Goal: Task Accomplishment & Management: Complete application form

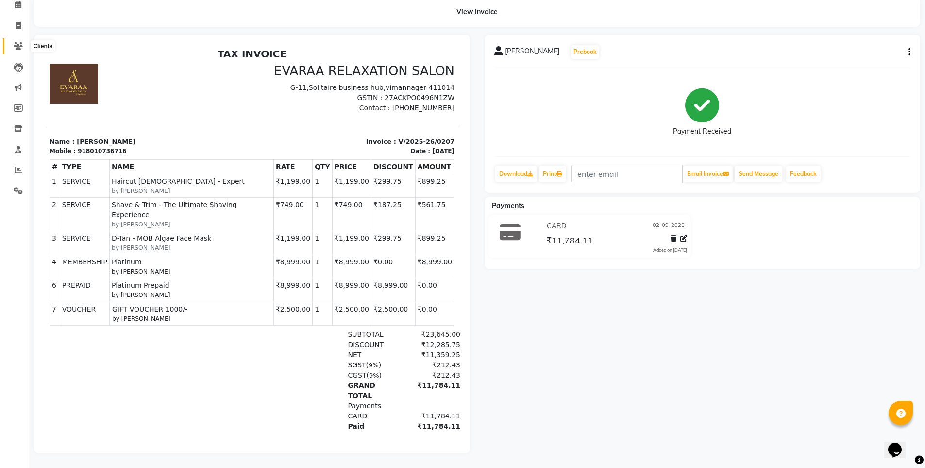
click at [21, 42] on icon at bounding box center [18, 45] width 9 height 7
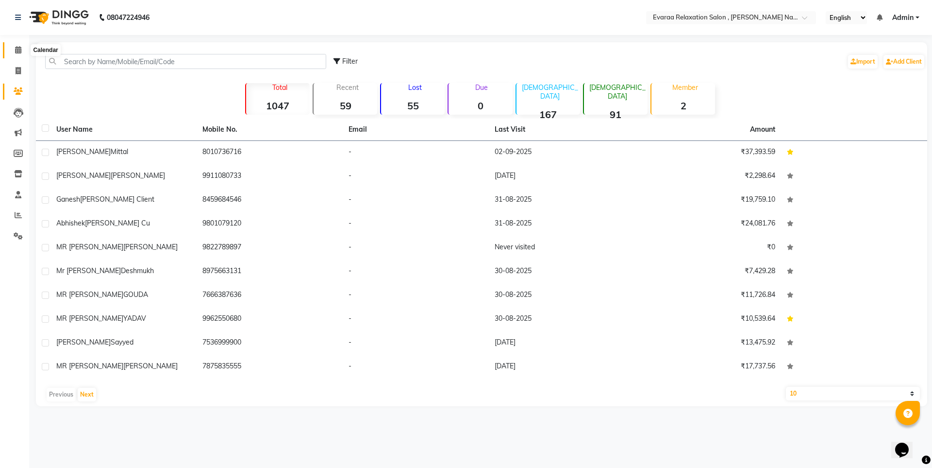
click at [11, 53] on span at bounding box center [18, 50] width 17 height 11
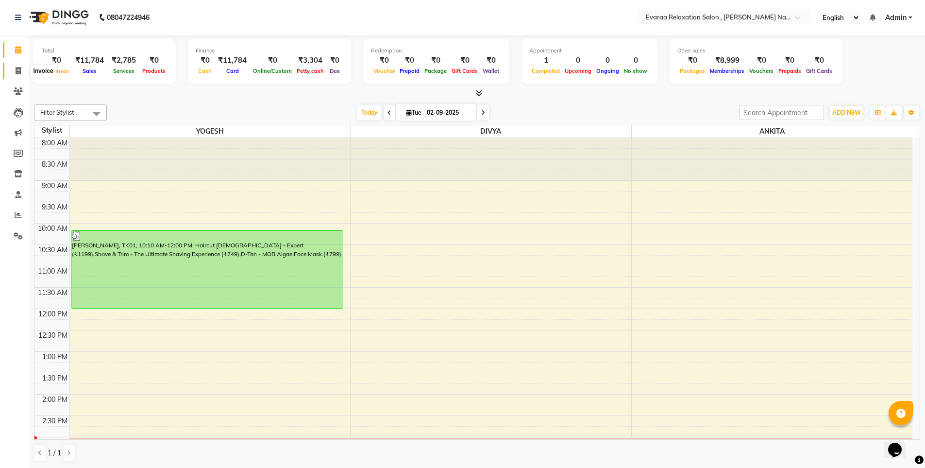
click at [22, 73] on span at bounding box center [18, 71] width 17 height 11
select select "7764"
select select "service"
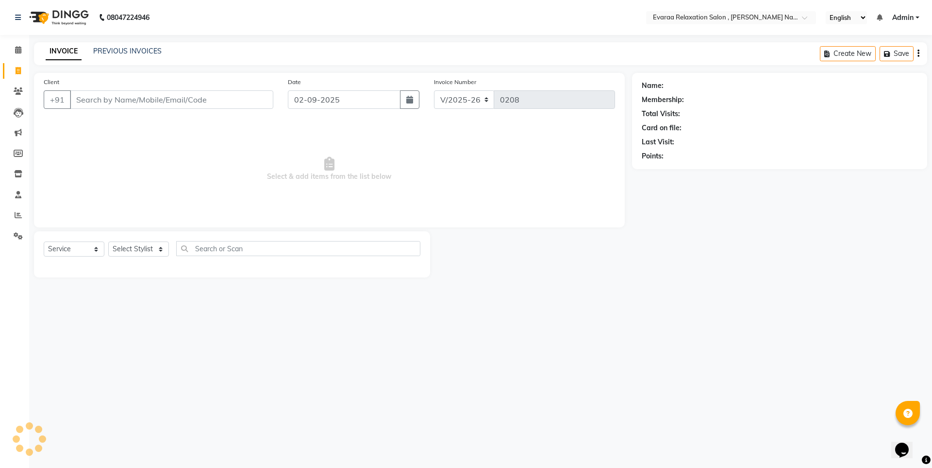
click at [110, 101] on input "Client" at bounding box center [171, 99] width 203 height 18
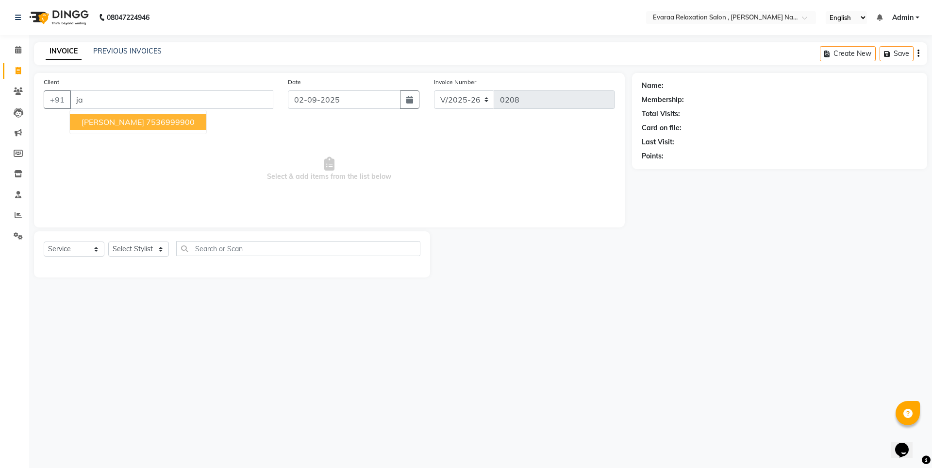
type input "j"
click at [159, 123] on ngb-highlight "7773943409" at bounding box center [170, 122] width 49 height 10
type input "7773943409"
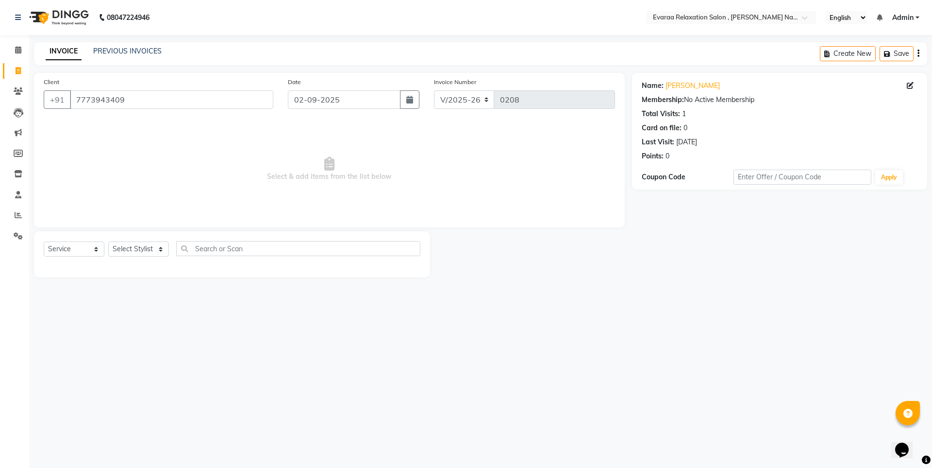
drag, startPoint x: 167, startPoint y: 230, endPoint x: 159, endPoint y: 258, distance: 28.8
click at [167, 242] on div "Client [PHONE_NUMBER] Date [DATE] Invoice Number V/2025 V/[PHONE_NUMBER] Select…" at bounding box center [330, 175] width 606 height 204
click at [159, 247] on select "Select Stylist [PERSON_NAME] DIVYA YOGESH" at bounding box center [138, 248] width 61 height 15
select select "69423"
click at [108, 241] on select "Select Stylist [PERSON_NAME] DIVYA YOGESH" at bounding box center [138, 248] width 61 height 15
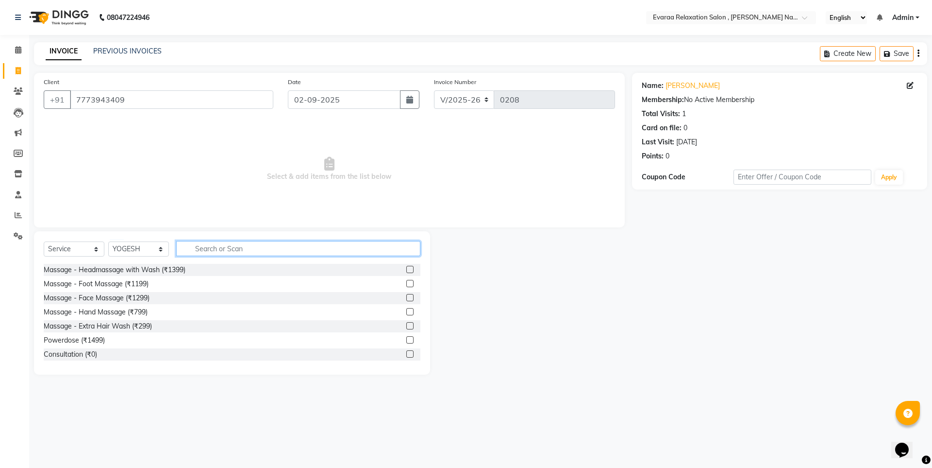
click at [242, 250] on input "text" at bounding box center [298, 248] width 244 height 15
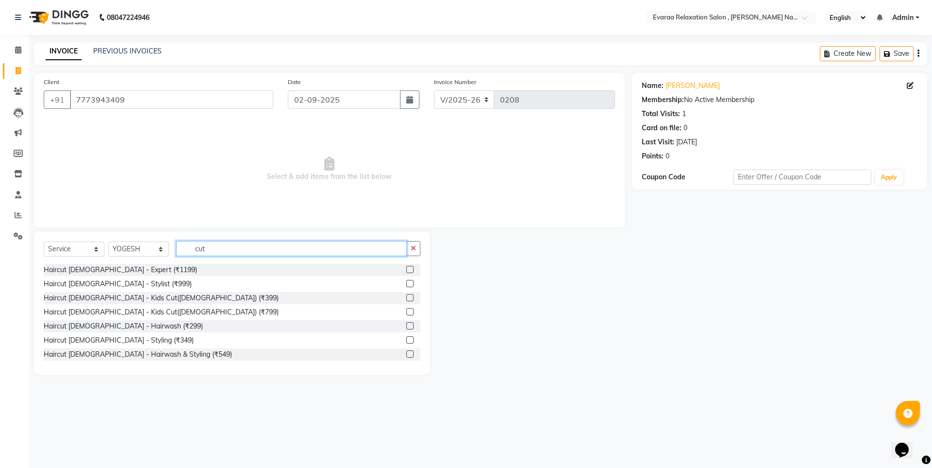
type input "cut"
click at [141, 263] on div "Select Service Product Membership Package Voucher Prepaid Gift Card Select Styl…" at bounding box center [232, 252] width 377 height 23
click at [137, 272] on div "Haircut [DEMOGRAPHIC_DATA] - Expert (₹1199)" at bounding box center [120, 270] width 153 height 10
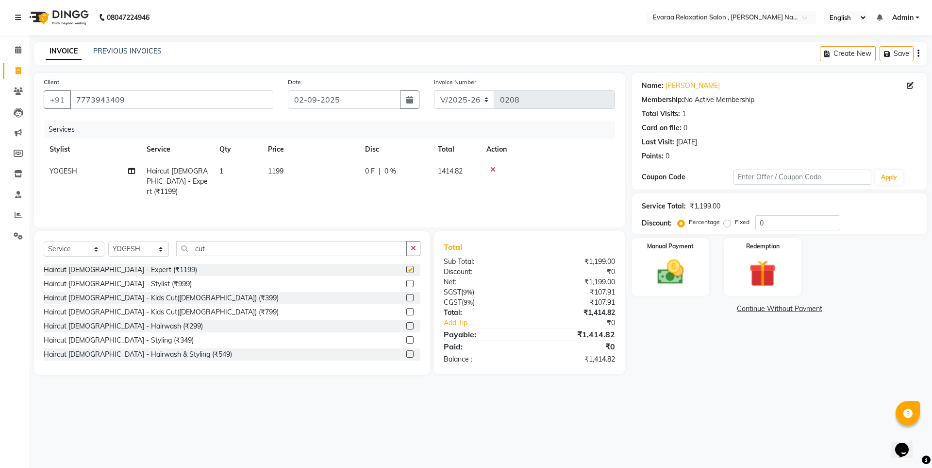
checkbox input "false"
drag, startPoint x: 208, startPoint y: 251, endPoint x: 176, endPoint y: 241, distance: 34.0
click at [193, 249] on input "cut" at bounding box center [291, 248] width 231 height 15
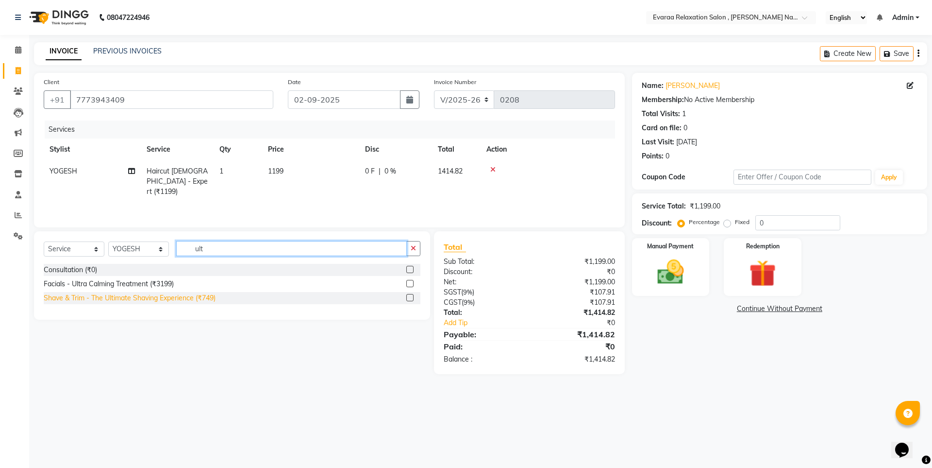
type input "ult"
click at [143, 300] on div "Shave & Trim - The Ultimate Shaving Experience (₹749)" at bounding box center [130, 298] width 172 height 10
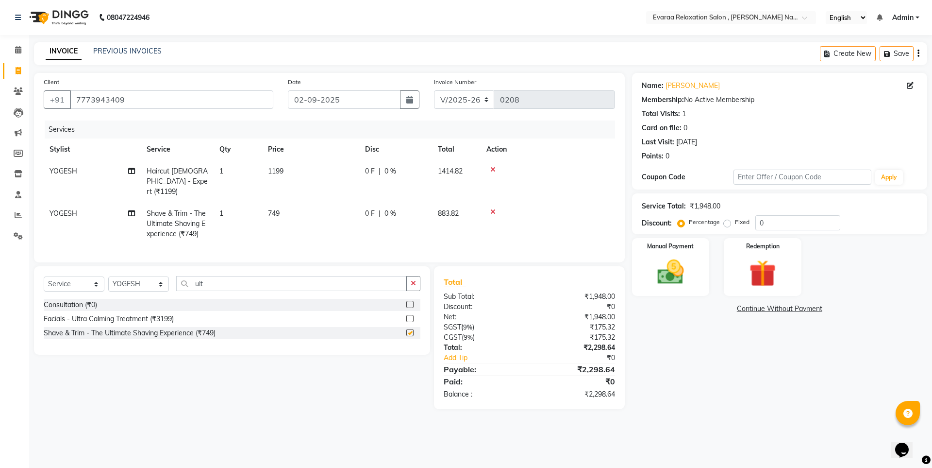
checkbox input "false"
click at [296, 321] on div "Facials - Ultra Calming Treatment (₹3199)" at bounding box center [232, 319] width 377 height 12
click at [276, 214] on td "749" at bounding box center [310, 224] width 97 height 42
select select "69423"
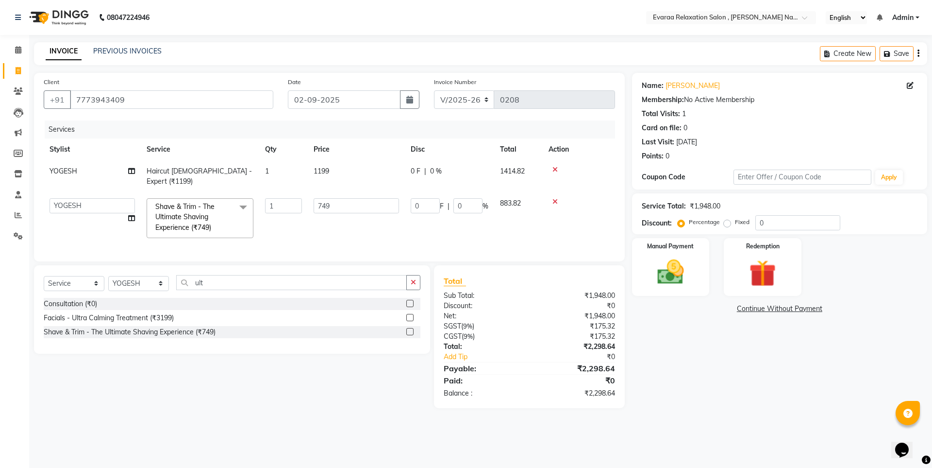
click at [66, 375] on div "Select Service Product Membership Package Voucher Prepaid Gift Card Select Styl…" at bounding box center [229, 336] width 404 height 143
drag, startPoint x: 213, startPoint y: 276, endPoint x: 140, endPoint y: 275, distance: 72.4
click at [140, 275] on div "Select Service Product Membership Package Voucher Prepaid Gift Card Select Styl…" at bounding box center [232, 286] width 377 height 23
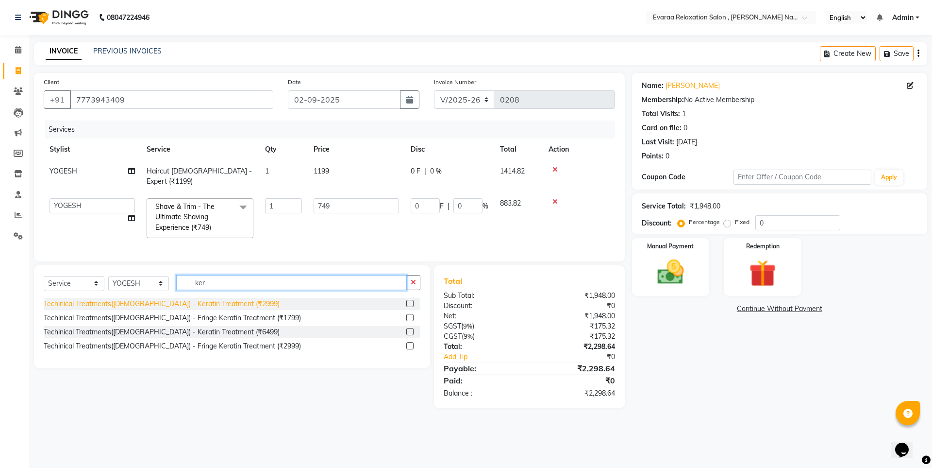
type input "ker"
click at [170, 301] on div "Techinical Treatments([DEMOGRAPHIC_DATA]) - Keratin Treatment (₹2999)" at bounding box center [162, 304] width 236 height 10
checkbox input "false"
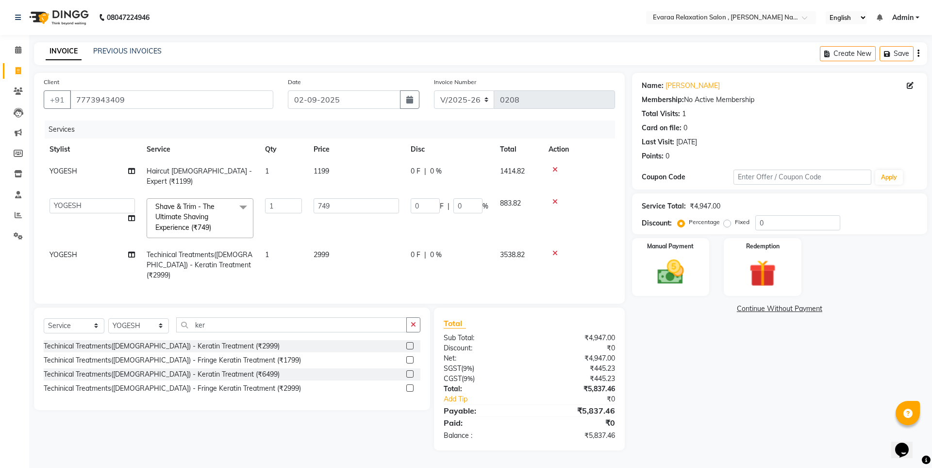
click at [752, 368] on div "Name: [PERSON_NAME] Membership: No Active Membership Total Visits: 1 Card on fi…" at bounding box center [783, 261] width 303 height 377
drag, startPoint x: 206, startPoint y: 310, endPoint x: 186, endPoint y: 313, distance: 19.6
click at [186, 317] on input "ker" at bounding box center [291, 324] width 231 height 15
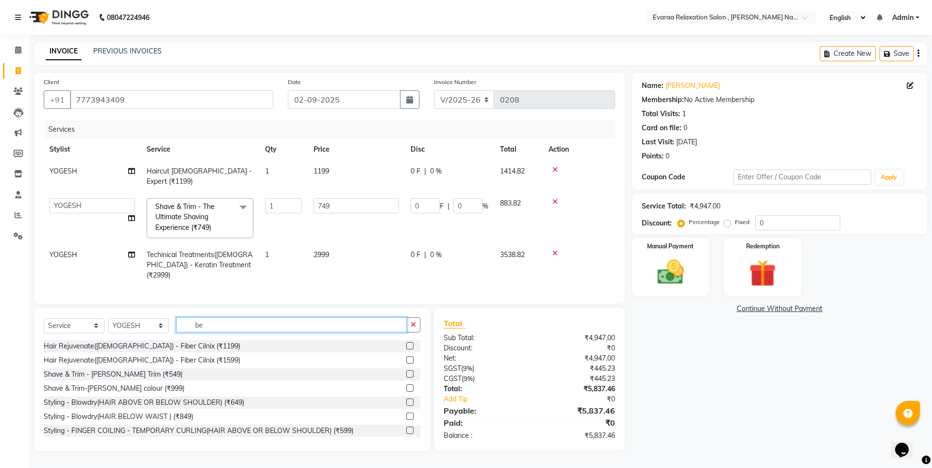
type input "b"
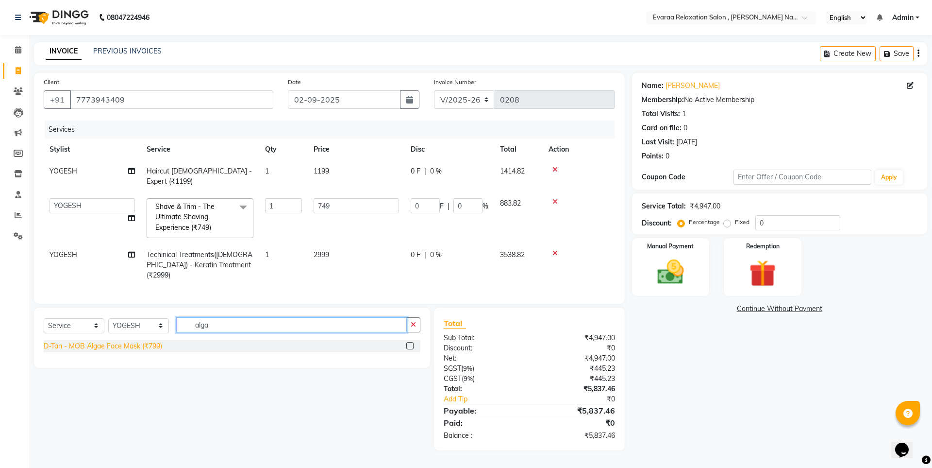
type input "alga"
click at [153, 341] on div "D-Tan - MOB Algae Face Mask (₹799)" at bounding box center [103, 346] width 118 height 10
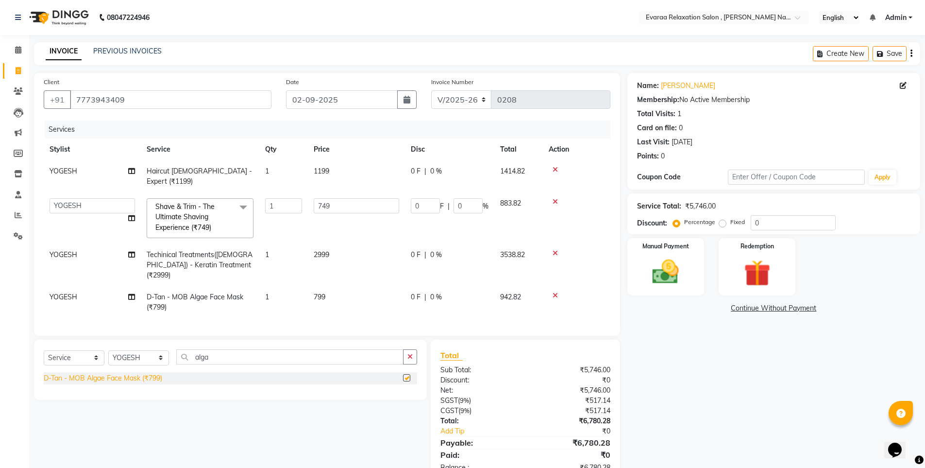
checkbox input "false"
click at [717, 381] on div "Name: [PERSON_NAME] Membership: No Active Membership Total Visits: 1 Card on fi…" at bounding box center [777, 277] width 300 height 409
drag, startPoint x: 672, startPoint y: 383, endPoint x: 627, endPoint y: 387, distance: 45.3
click at [671, 387] on div "Name: [PERSON_NAME] Membership: No Active Membership Total Visits: 1 Card on fi…" at bounding box center [777, 277] width 300 height 409
click at [207, 349] on input "alga" at bounding box center [289, 356] width 227 height 15
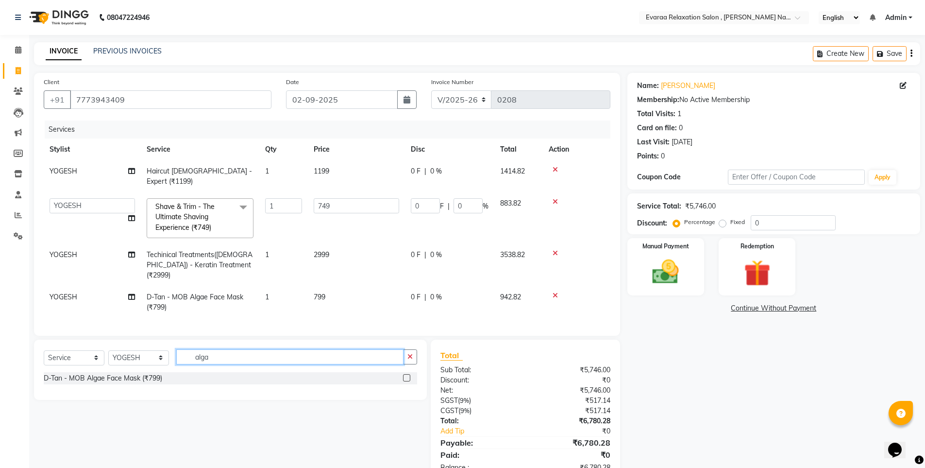
click at [253, 349] on input "alga" at bounding box center [289, 356] width 227 height 15
drag, startPoint x: 206, startPoint y: 348, endPoint x: 53, endPoint y: 344, distance: 153.0
click at [53, 349] on div "Select Service Product Membership Package Voucher Prepaid Gift Card Select Styl…" at bounding box center [230, 360] width 373 height 23
drag, startPoint x: 212, startPoint y: 339, endPoint x: 102, endPoint y: 337, distance: 109.3
click at [102, 349] on div "Select Service Product Membership Package Voucher Prepaid Gift Card Select Styl…" at bounding box center [230, 360] width 373 height 23
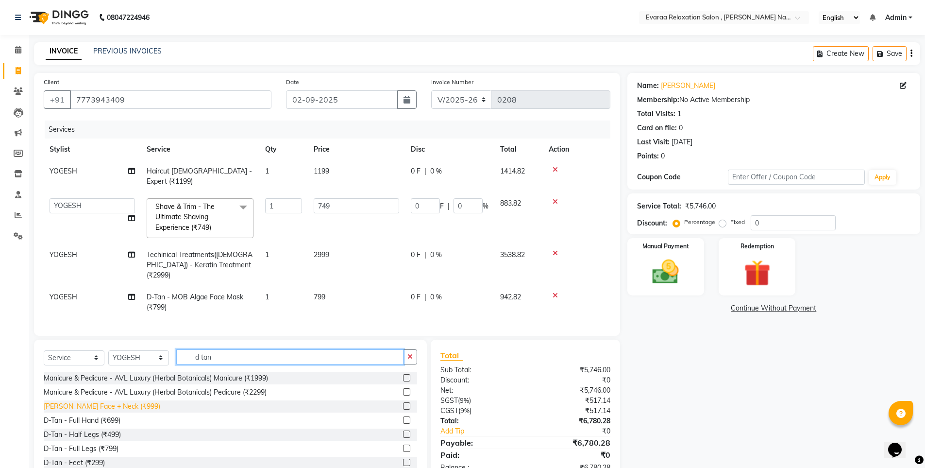
type input "d tan"
click at [121, 401] on div "[PERSON_NAME] Face + Neck (₹999)" at bounding box center [102, 406] width 117 height 10
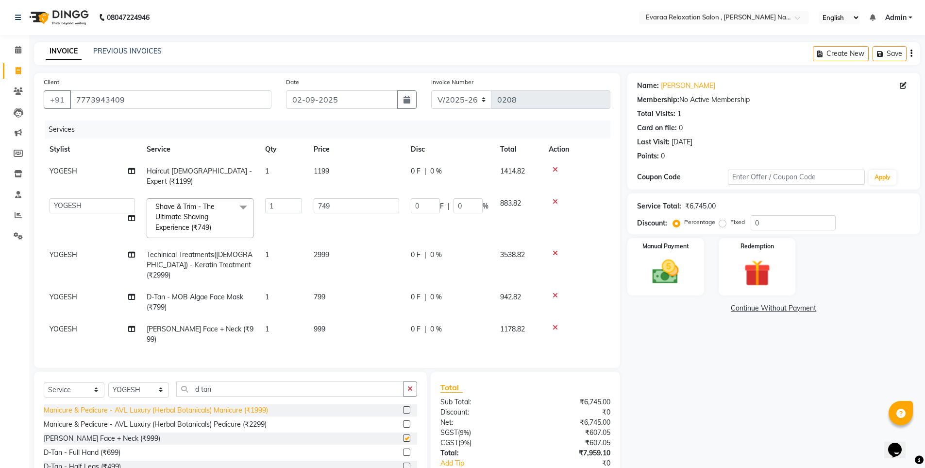
checkbox input "false"
click at [674, 367] on div "Name: [PERSON_NAME] Membership: No Active Membership Total Visits: 1 Card on fi…" at bounding box center [777, 294] width 300 height 442
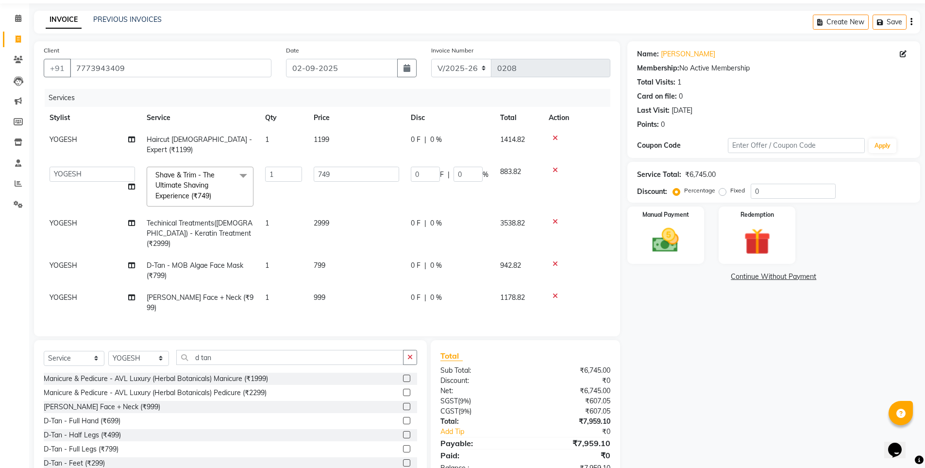
scroll to position [49, 0]
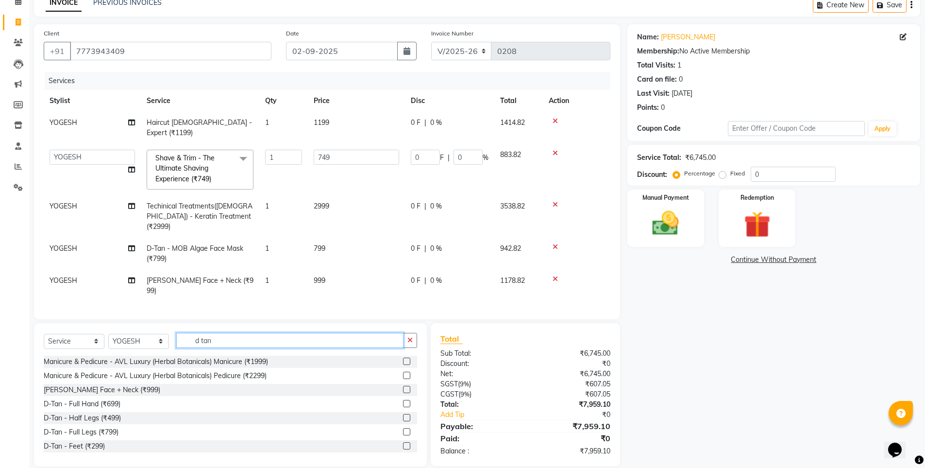
drag, startPoint x: 201, startPoint y: 329, endPoint x: 160, endPoint y: 331, distance: 40.4
click at [160, 333] on div "Select Service Product Membership Package Voucher Prepaid Gift Card Select Styl…" at bounding box center [230, 344] width 373 height 23
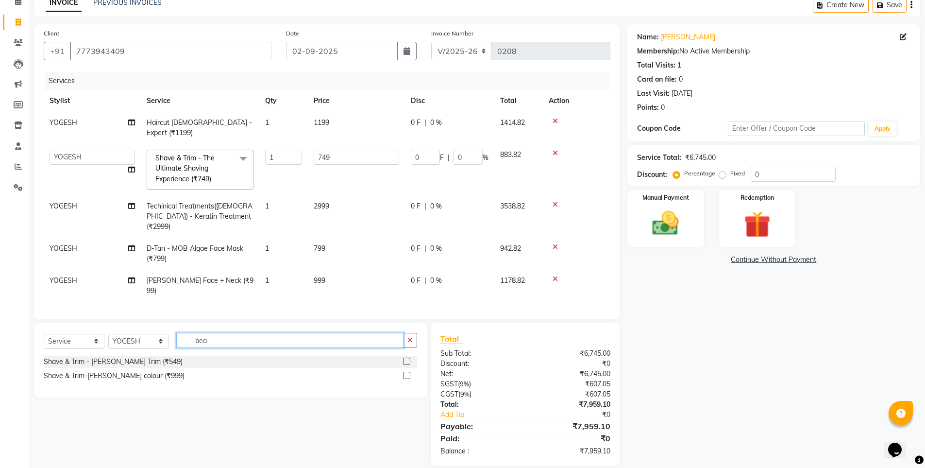
scroll to position [48, 0]
type input "bea"
click at [143, 371] on div "Shave & Trim-[PERSON_NAME] colour (₹999)" at bounding box center [114, 376] width 141 height 10
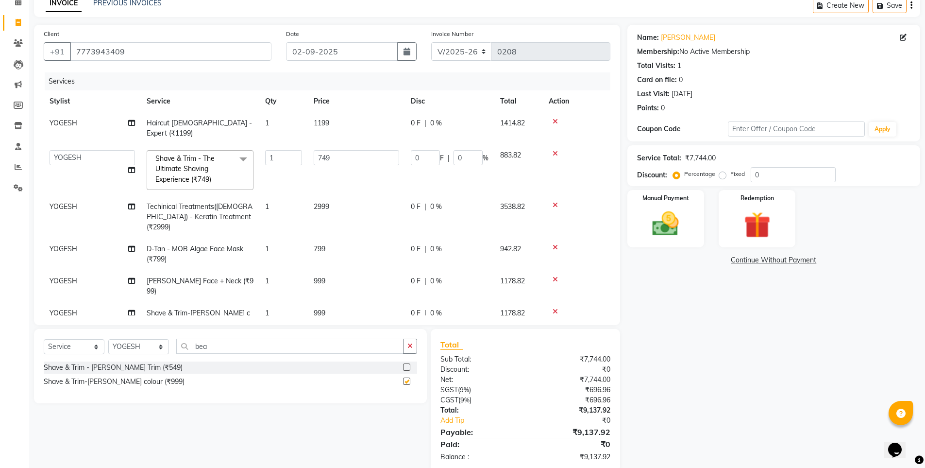
checkbox input "false"
click at [766, 408] on div "Name: [PERSON_NAME] Membership: No Active Membership Total Visits: 1 Card on fi…" at bounding box center [777, 248] width 300 height 447
drag, startPoint x: 338, startPoint y: 282, endPoint x: 286, endPoint y: 295, distance: 53.5
click at [286, 302] on tr "YOGESH Shave & Trim-[PERSON_NAME] colour (₹999) 1 999 0 F | 0 % 1178.82" at bounding box center [327, 318] width 567 height 32
click at [774, 342] on div "Name: [PERSON_NAME] Membership: No Active Membership Total Visits: 1 Card on fi…" at bounding box center [777, 248] width 300 height 447
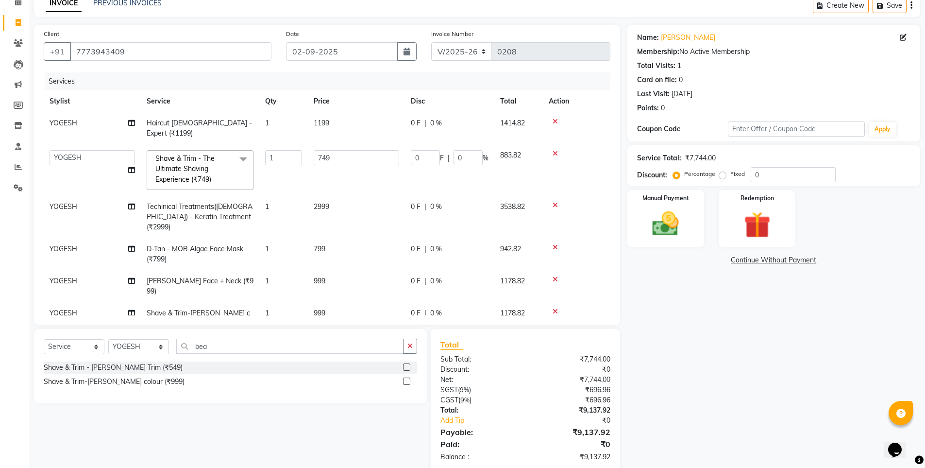
click at [341, 302] on td "999" at bounding box center [356, 318] width 97 height 32
select select "69423"
click at [336, 308] on input "999" at bounding box center [356, 315] width 85 height 15
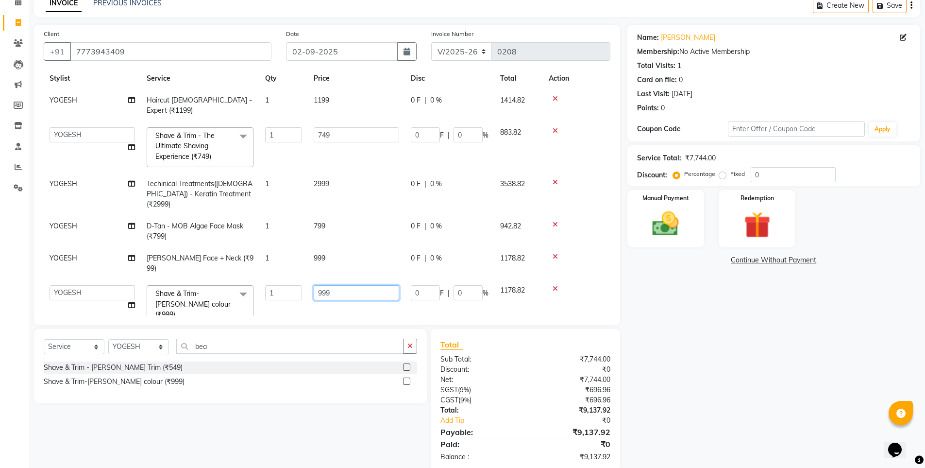
drag, startPoint x: 333, startPoint y: 295, endPoint x: 275, endPoint y: 305, distance: 58.5
click at [282, 302] on div "Services Stylist Service Qty Price Disc Total Action YOGESH Haircut [DEMOGRAPHI…" at bounding box center [327, 193] width 567 height 243
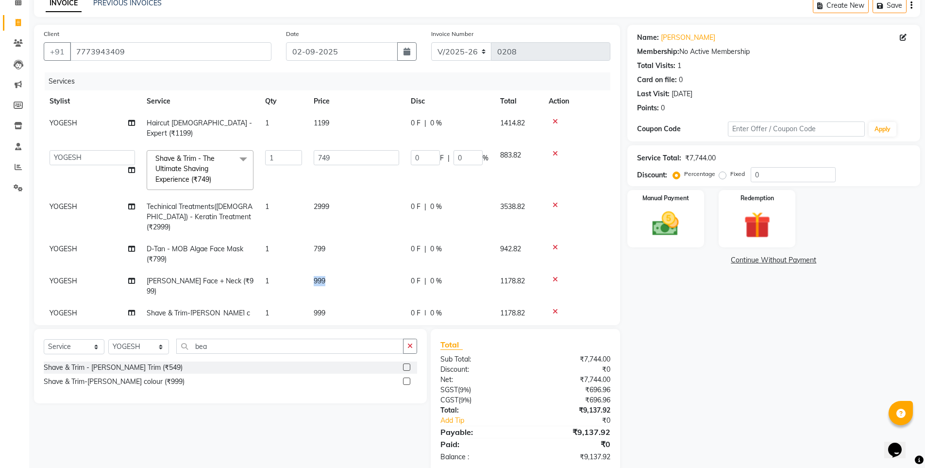
drag, startPoint x: 342, startPoint y: 262, endPoint x: 307, endPoint y: 261, distance: 35.5
click at [307, 261] on tbody "YOGESH Haircut [DEMOGRAPHIC_DATA] - Expert (₹1199) 1 1199 0 F | 0 % 1414.82 [PE…" at bounding box center [327, 223] width 567 height 222
drag, startPoint x: 334, startPoint y: 288, endPoint x: 286, endPoint y: 293, distance: 48.3
click at [286, 302] on tr "YOGESH Shave & Trim-[PERSON_NAME] colour (₹999) 1 999 0 F | 0 % 1178.82" at bounding box center [327, 318] width 567 height 32
click at [716, 336] on div "Name: [PERSON_NAME] Membership: No Active Membership Total Visits: 1 Card on fi…" at bounding box center [777, 248] width 300 height 447
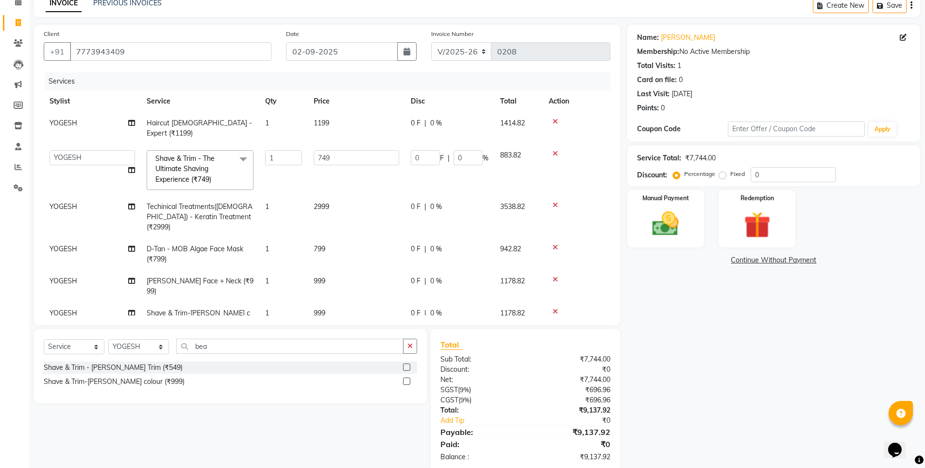
click at [706, 330] on div "Name: [PERSON_NAME] Membership: No Active Membership Total Visits: 1 Card on fi…" at bounding box center [777, 248] width 300 height 447
drag, startPoint x: 326, startPoint y: 284, endPoint x: 313, endPoint y: 287, distance: 13.4
click at [289, 302] on tr "YOGESH Shave & Trim-[PERSON_NAME] colour (₹999) 1 999 0 F | 0 % 1178.82" at bounding box center [327, 318] width 567 height 32
click at [757, 407] on div "Name: [PERSON_NAME] Membership: No Active Membership Total Visits: 1 Card on fi…" at bounding box center [777, 248] width 300 height 447
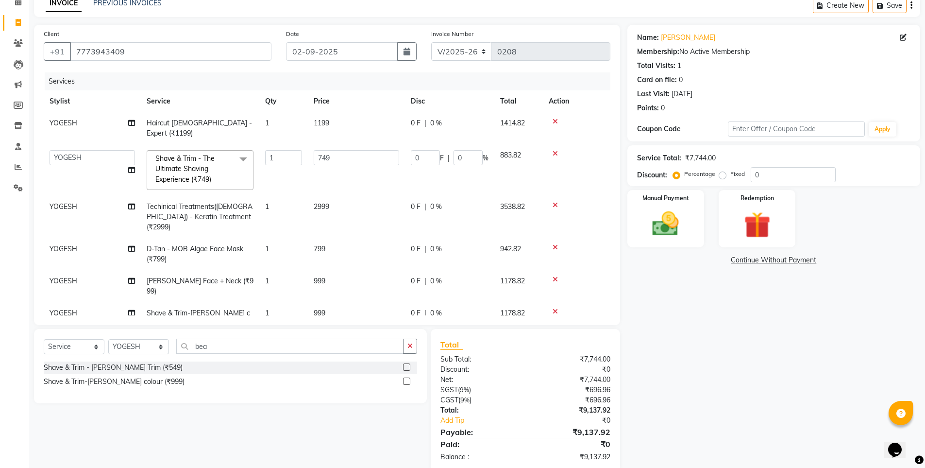
click at [697, 425] on div "Name: [PERSON_NAME] Membership: No Active Membership Total Visits: 1 Card on fi…" at bounding box center [777, 248] width 300 height 447
click at [334, 302] on td "999" at bounding box center [356, 318] width 97 height 32
select select "69423"
click at [325, 308] on input "999" at bounding box center [356, 315] width 85 height 15
drag, startPoint x: 333, startPoint y: 291, endPoint x: 278, endPoint y: 288, distance: 54.5
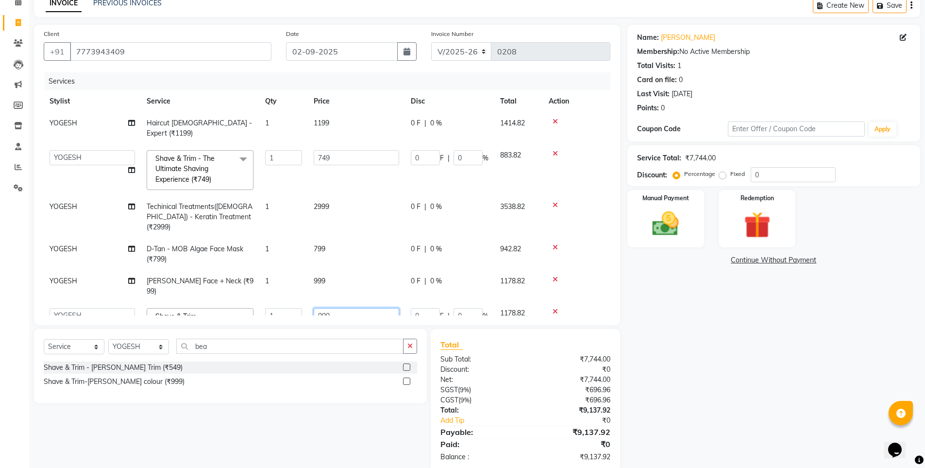
click at [277, 302] on tr "[PERSON_NAME] DIVYA YOGESH Shave & Trim-[PERSON_NAME] colour (₹999) x Massage -…" at bounding box center [327, 327] width 567 height 51
type input "699"
drag, startPoint x: 338, startPoint y: 294, endPoint x: 238, endPoint y: 293, distance: 100.5
click at [235, 302] on tr "[PERSON_NAME] DIVYA YOGESH Shave & Trim-[PERSON_NAME] colour (₹999) x Massage -…" at bounding box center [327, 327] width 567 height 51
type input "799"
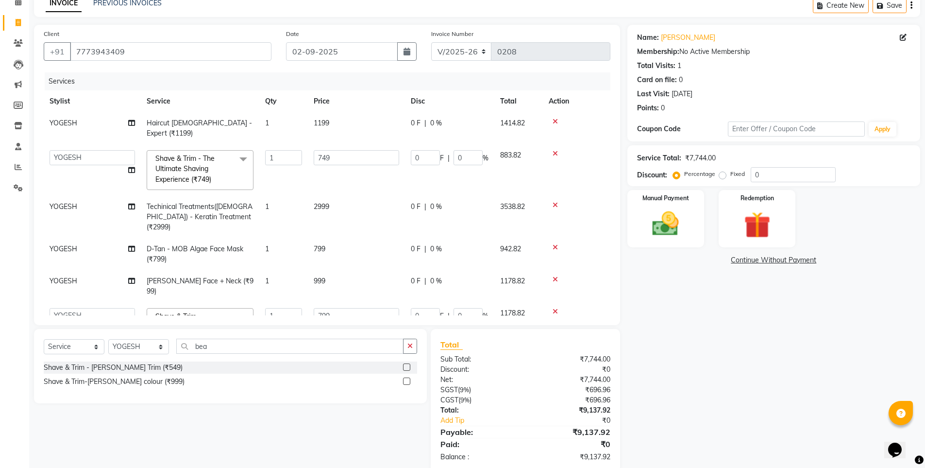
drag, startPoint x: 795, startPoint y: 447, endPoint x: 801, endPoint y: 442, distance: 8.0
click at [795, 445] on div "Name: [PERSON_NAME] Membership: No Active Membership Total Visits: 1 Card on fi…" at bounding box center [777, 248] width 300 height 447
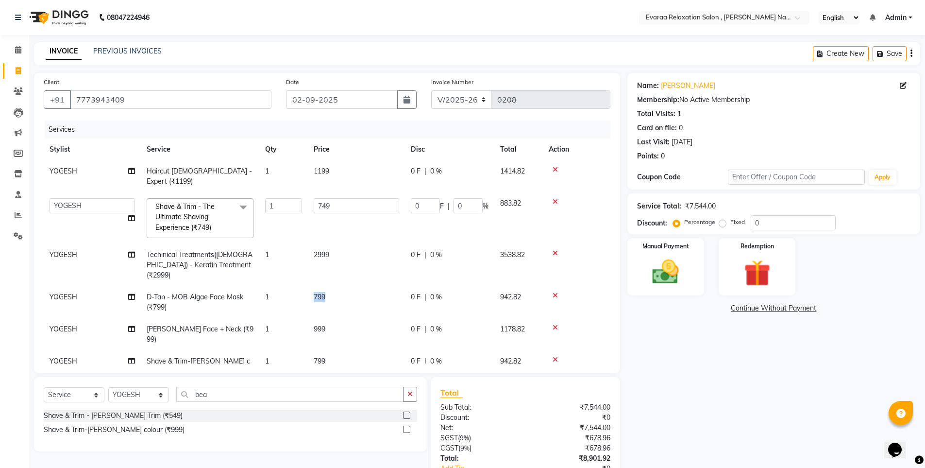
drag, startPoint x: 332, startPoint y: 271, endPoint x: 272, endPoint y: 271, distance: 60.2
click at [272, 286] on tr "[PERSON_NAME] - MOB Algae Face Mask (₹799) 1 799 0 F | 0 % 942.82" at bounding box center [327, 302] width 567 height 32
click at [290, 244] on td "1" at bounding box center [283, 265] width 49 height 42
select select "69423"
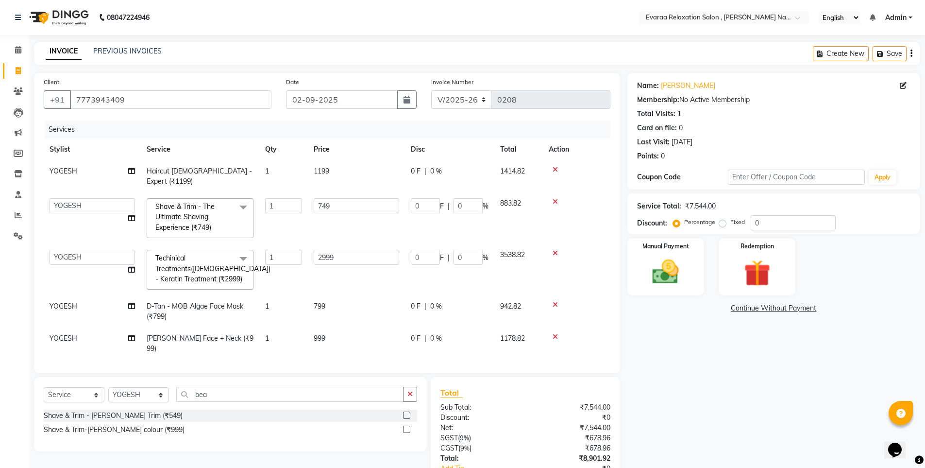
click at [327, 298] on td "799" at bounding box center [356, 311] width 97 height 32
select select "69423"
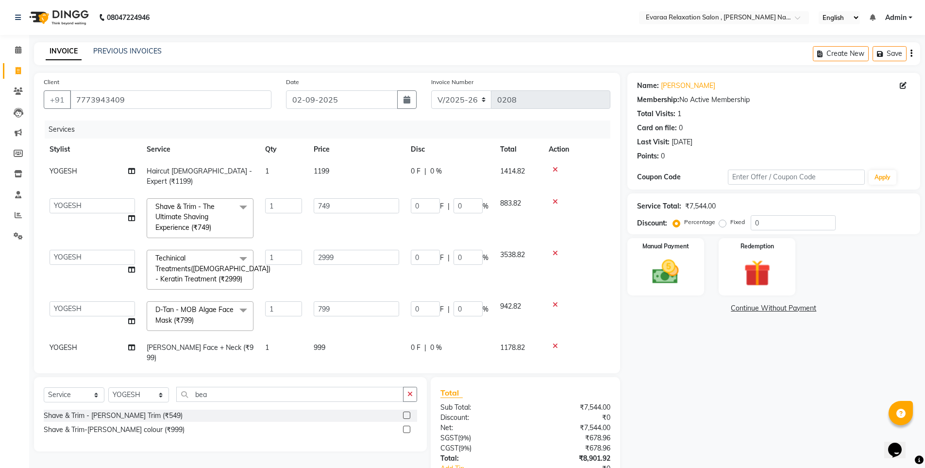
click at [327, 299] on td "799" at bounding box center [356, 315] width 97 height 41
drag, startPoint x: 329, startPoint y: 309, endPoint x: 286, endPoint y: 295, distance: 45.6
click at [281, 306] on tr "[PERSON_NAME] DIVYA [PERSON_NAME] - MOB Algae Face Mask (₹799) x Massage - Head…" at bounding box center [327, 315] width 567 height 41
type input "1199"
click at [788, 382] on div "Name: [PERSON_NAME] Membership: No Active Membership Total Visits: 1 Card on fi…" at bounding box center [777, 296] width 300 height 447
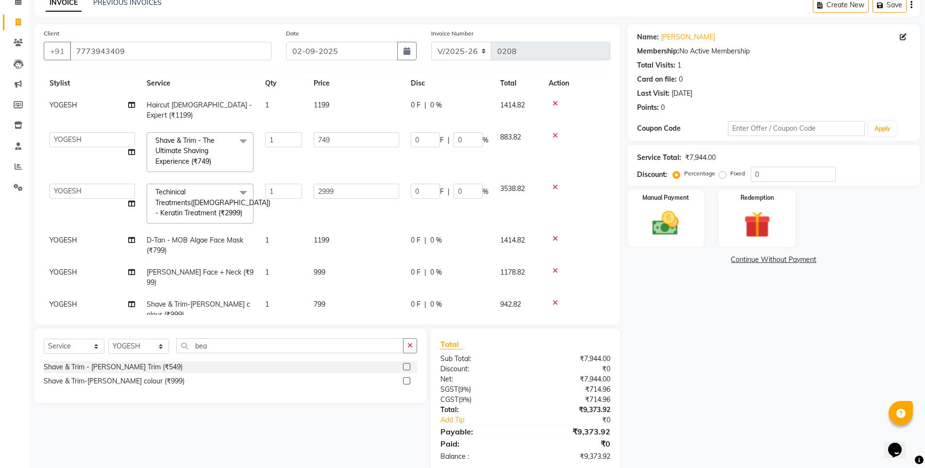
scroll to position [34, 0]
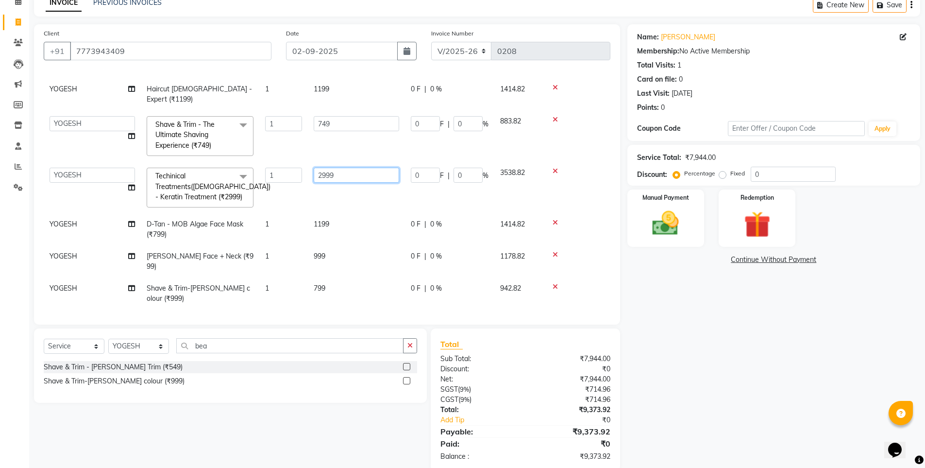
drag, startPoint x: 289, startPoint y: 166, endPoint x: 268, endPoint y: 169, distance: 21.6
click at [268, 169] on tr "[PERSON_NAME] DIVYA YOGESH Techinical Treatments([DEMOGRAPHIC_DATA]) - Keratin …" at bounding box center [327, 187] width 567 height 51
type input "2799"
click at [810, 411] on div "Name: [PERSON_NAME] Membership: No Active Membership Total Visits: 1 Card on fi…" at bounding box center [777, 247] width 300 height 447
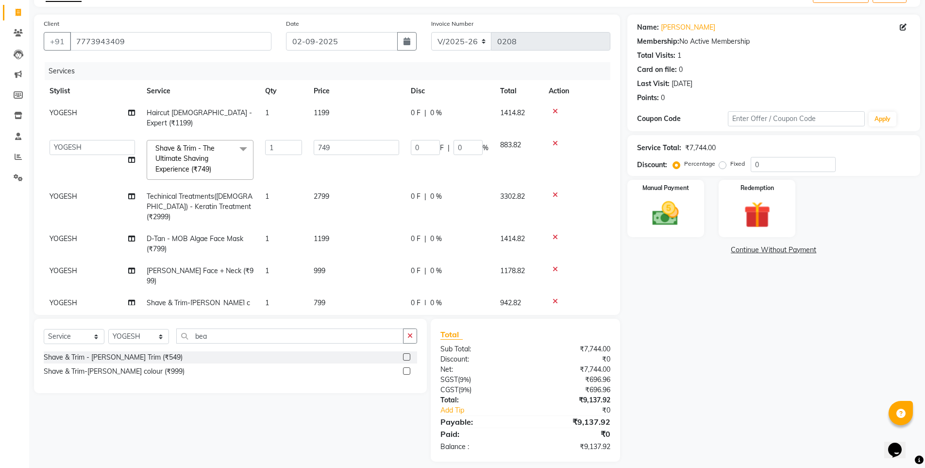
scroll to position [63, 0]
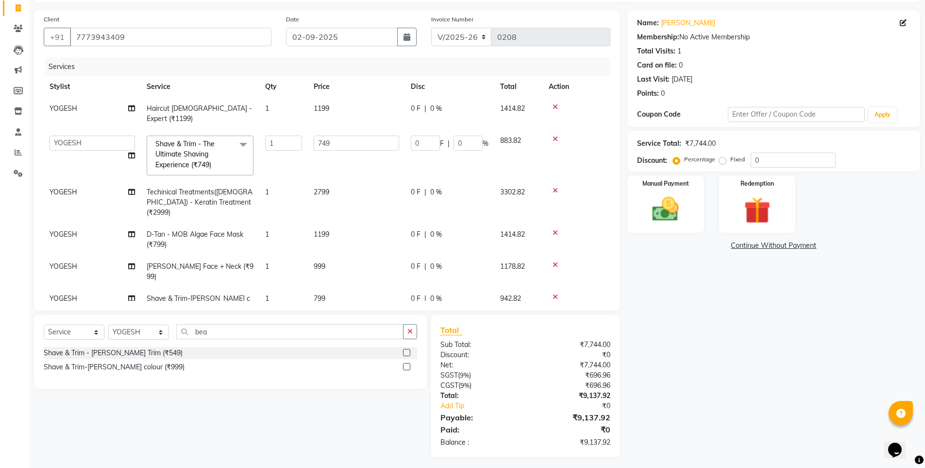
click at [336, 182] on td "2799" at bounding box center [356, 202] width 97 height 42
select select "69423"
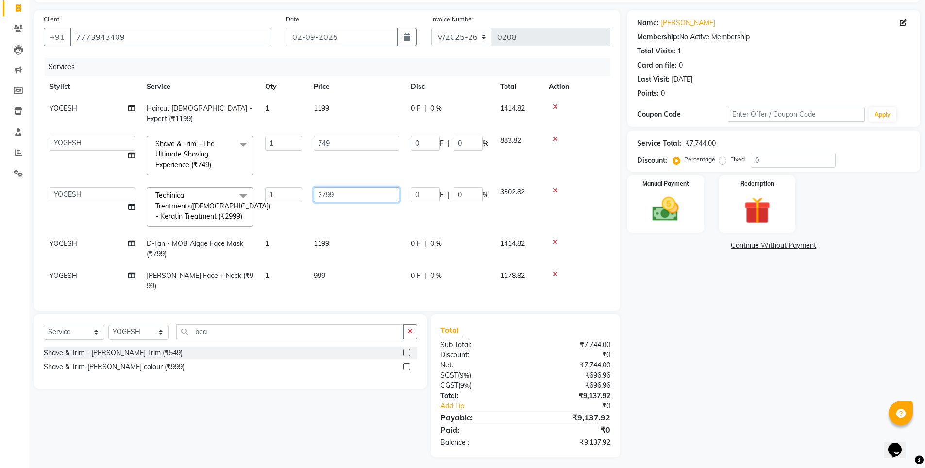
click at [333, 187] on input "2799" at bounding box center [356, 194] width 85 height 15
drag, startPoint x: 333, startPoint y: 183, endPoint x: 305, endPoint y: 197, distance: 31.3
click at [305, 197] on tr "[PERSON_NAME] DIVYA YOGESH Techinical Treatments([DEMOGRAPHIC_DATA]) - Keratin …" at bounding box center [327, 206] width 567 height 51
type input "2899"
click at [768, 306] on div "Name: [PERSON_NAME] Membership: No Active Membership Total Visits: 1 Card on fi…" at bounding box center [777, 233] width 300 height 447
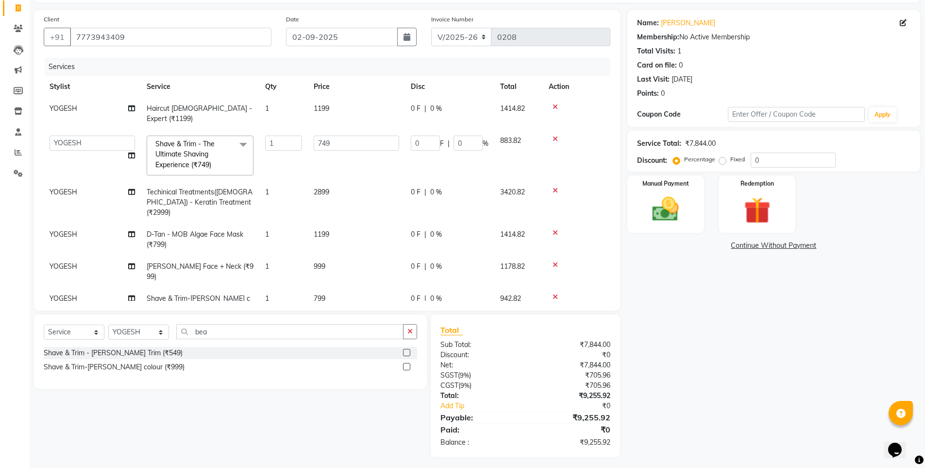
click at [772, 408] on div "Name: [PERSON_NAME] Membership: No Active Membership Total Visits: 1 Card on fi…" at bounding box center [777, 233] width 300 height 447
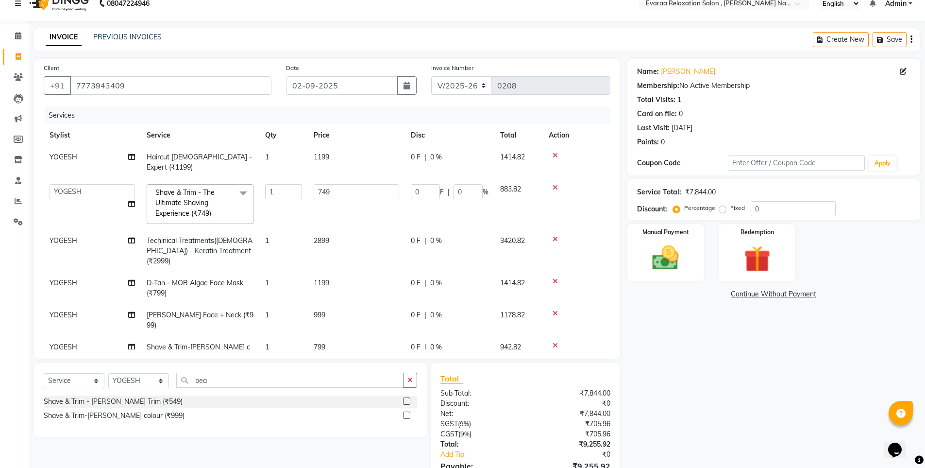
click at [770, 371] on div "Name: [PERSON_NAME] Membership: No Active Membership Total Visits: 1 Card on fi…" at bounding box center [777, 282] width 300 height 447
click at [763, 426] on div "Name: [PERSON_NAME] Membership: No Active Membership Total Visits: 1 Card on fi…" at bounding box center [777, 282] width 300 height 447
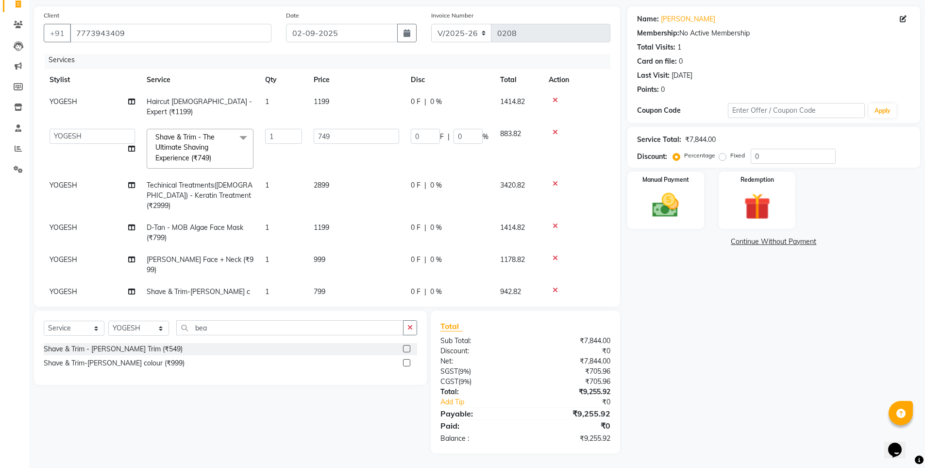
scroll to position [3, 0]
click at [554, 98] on icon at bounding box center [555, 99] width 5 height 7
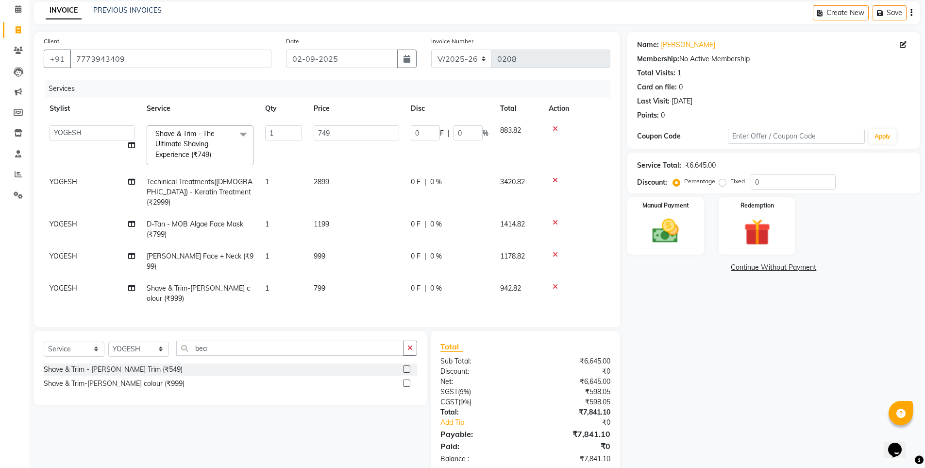
click at [553, 131] on icon at bounding box center [555, 128] width 5 height 7
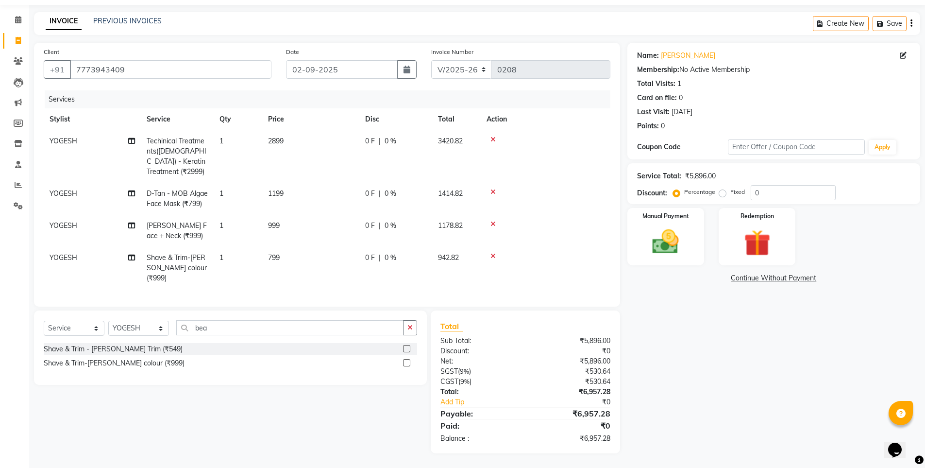
scroll to position [27, 0]
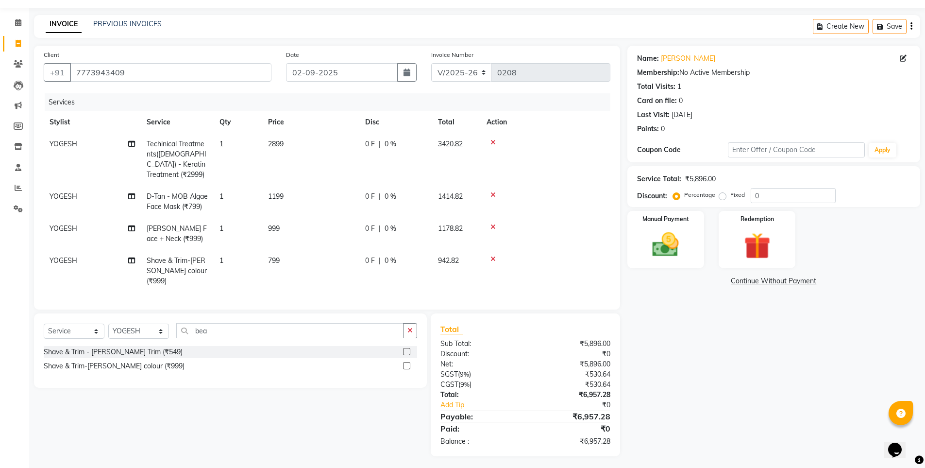
click at [491, 143] on icon at bounding box center [493, 142] width 5 height 7
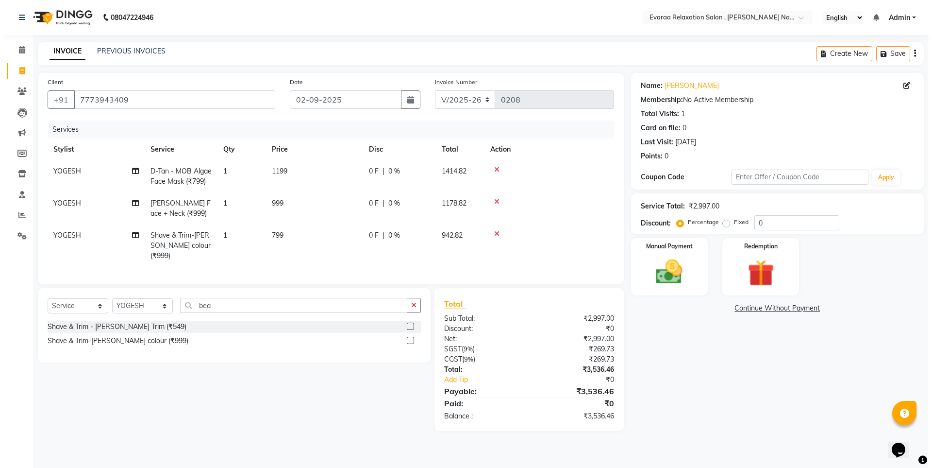
scroll to position [0, 0]
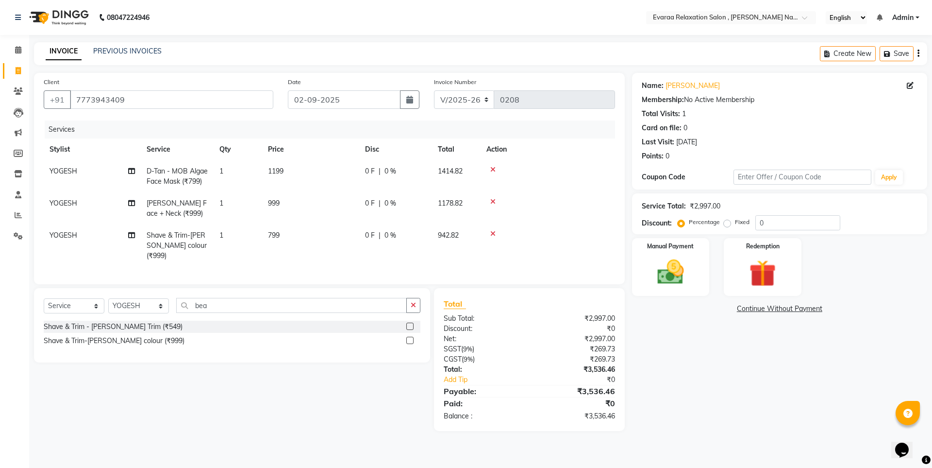
click at [495, 168] on icon at bounding box center [493, 169] width 5 height 7
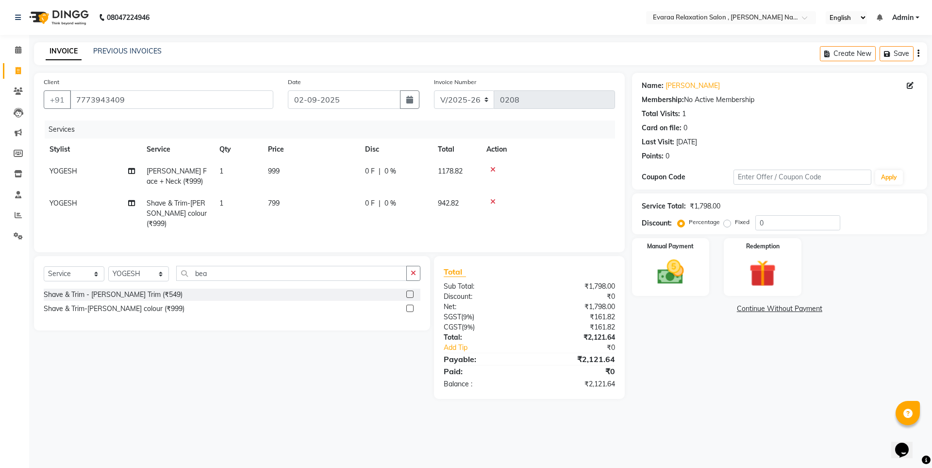
click at [497, 167] on div at bounding box center [548, 169] width 123 height 7
drag, startPoint x: 495, startPoint y: 169, endPoint x: 501, endPoint y: 169, distance: 5.9
click at [498, 169] on div at bounding box center [548, 169] width 123 height 7
click at [489, 172] on div at bounding box center [548, 169] width 123 height 7
click at [489, 169] on div at bounding box center [548, 169] width 123 height 7
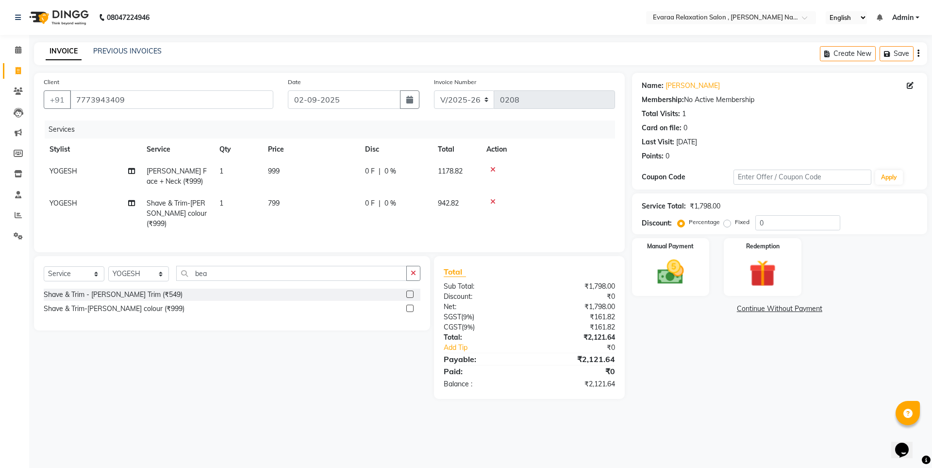
click at [492, 169] on icon at bounding box center [493, 169] width 5 height 7
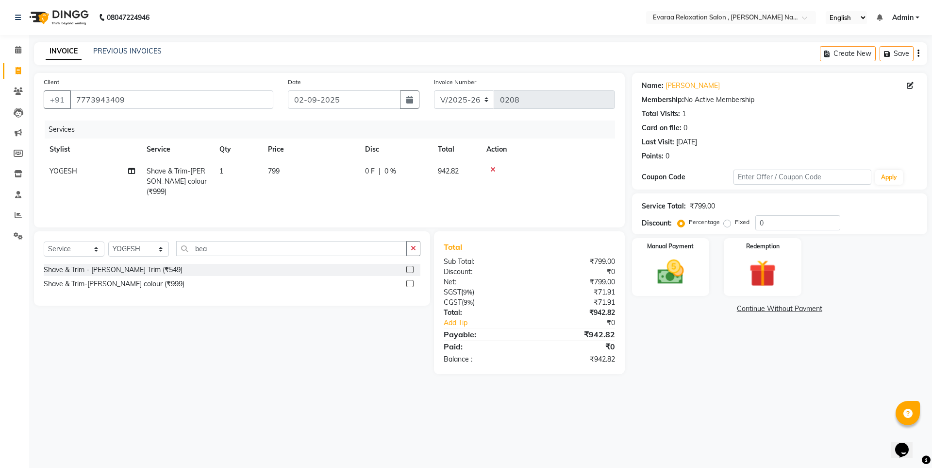
click at [493, 164] on td at bounding box center [548, 181] width 135 height 42
click at [496, 168] on div at bounding box center [548, 169] width 123 height 7
click at [491, 168] on icon at bounding box center [493, 169] width 5 height 7
